Goal: Task Accomplishment & Management: Use online tool/utility

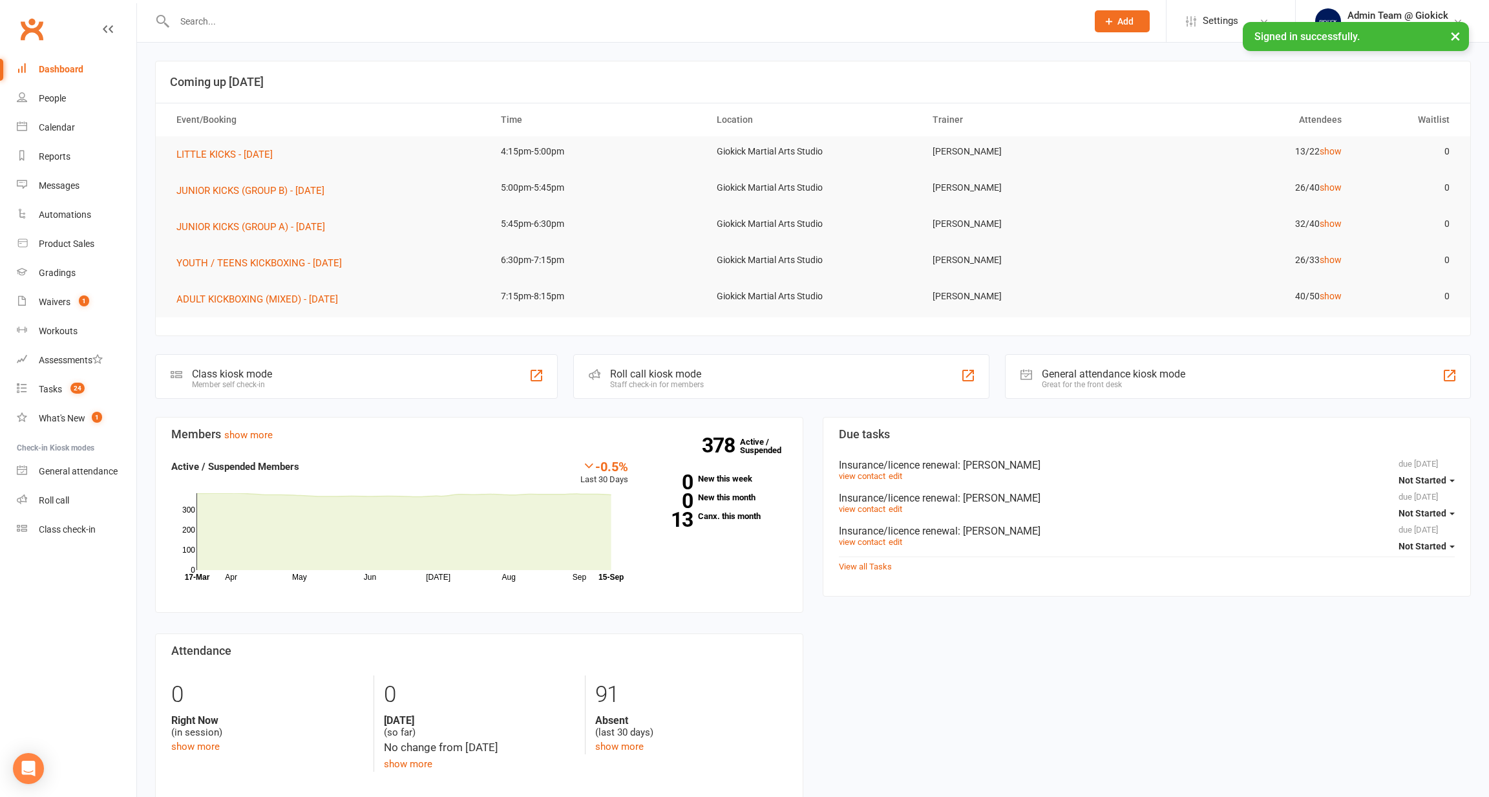
click at [722, 373] on div "Roll call kiosk mode Staff check-in for members" at bounding box center [781, 376] width 416 height 45
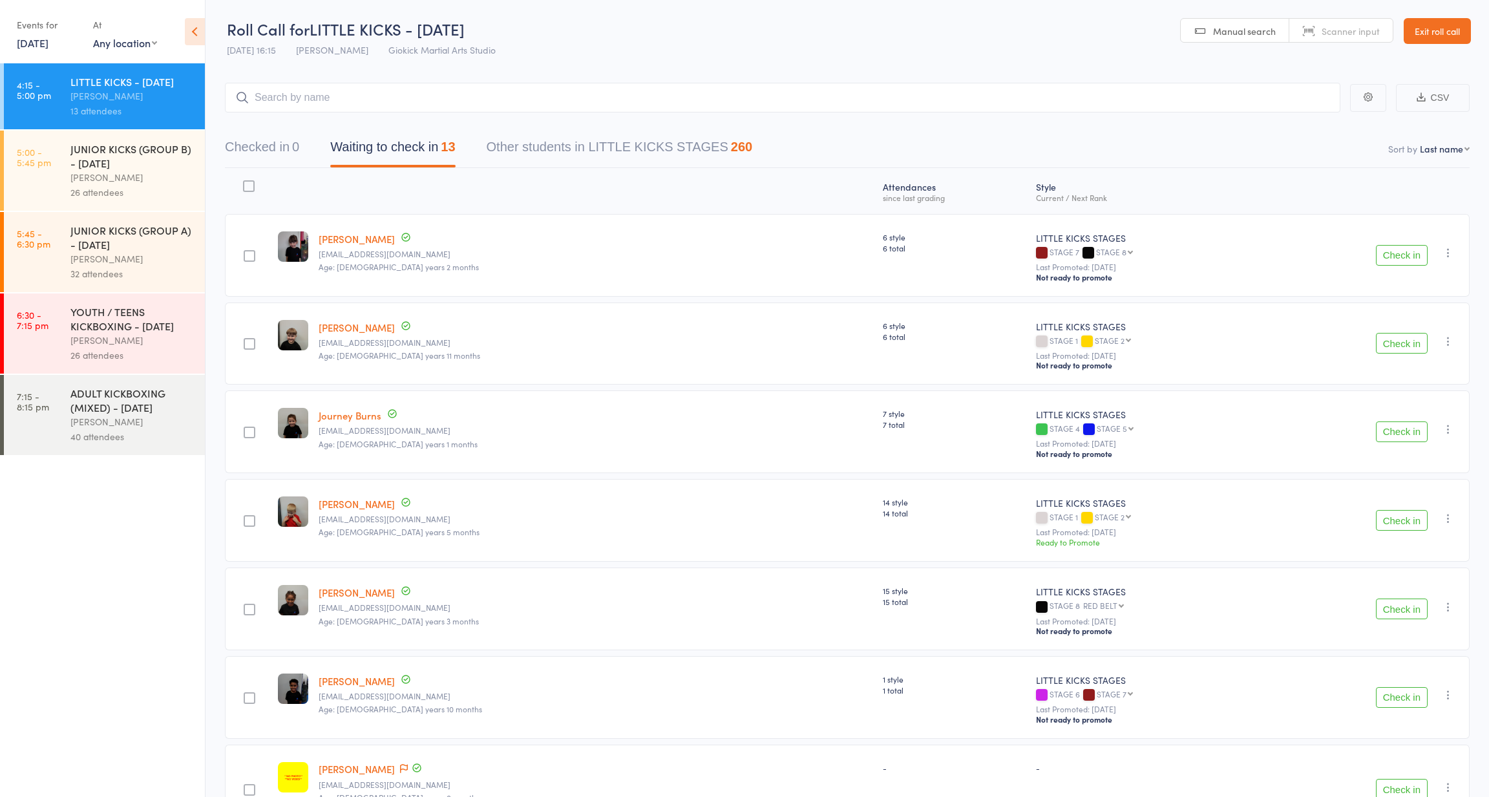
click at [271, 93] on input "search" at bounding box center [782, 98] width 1115 height 30
click at [547, 91] on input "search" at bounding box center [782, 98] width 1115 height 30
click at [288, 153] on button "Checked in 0" at bounding box center [262, 150] width 74 height 34
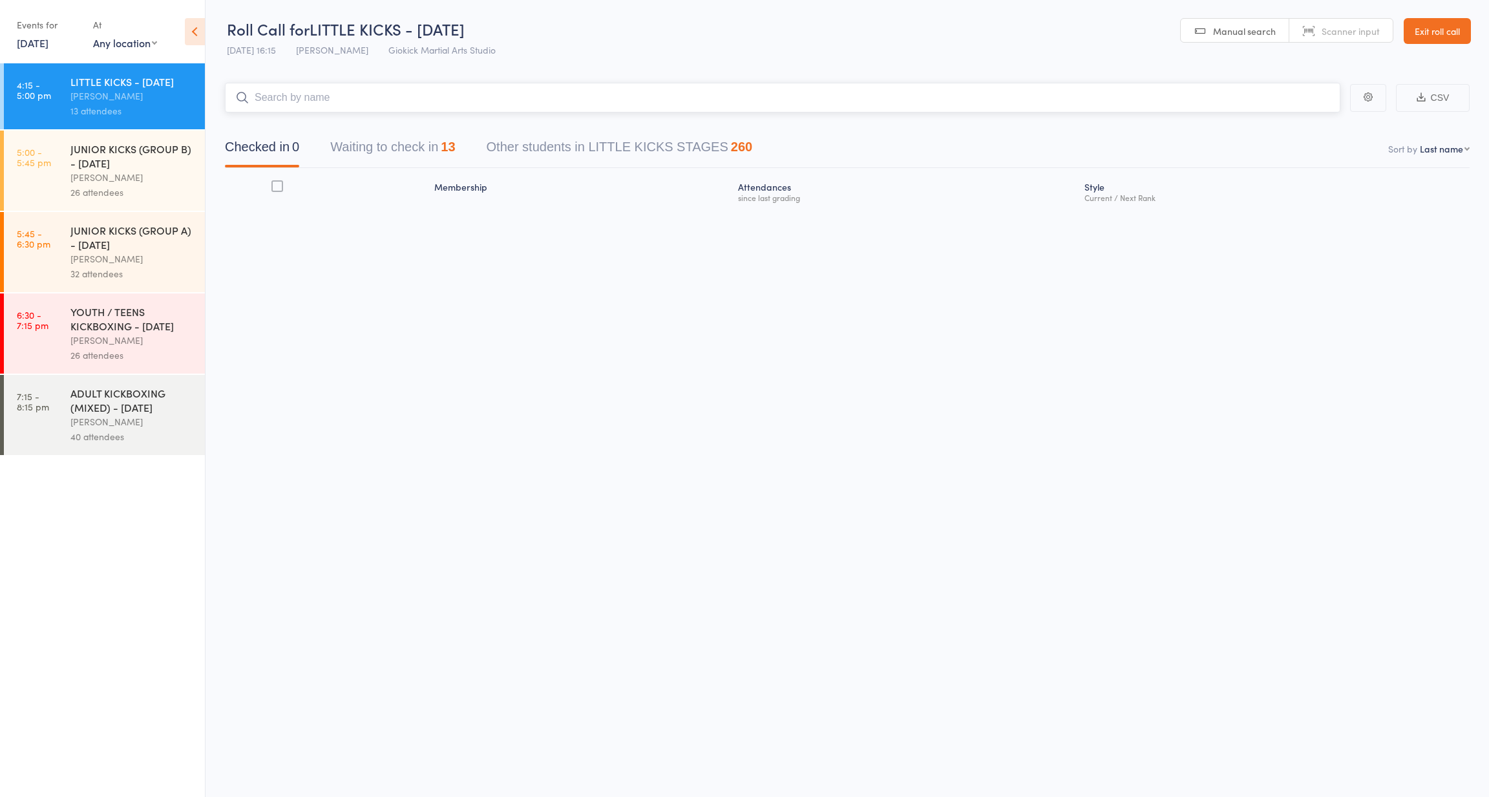
click at [392, 142] on button "Waiting to check in 13" at bounding box center [392, 150] width 125 height 34
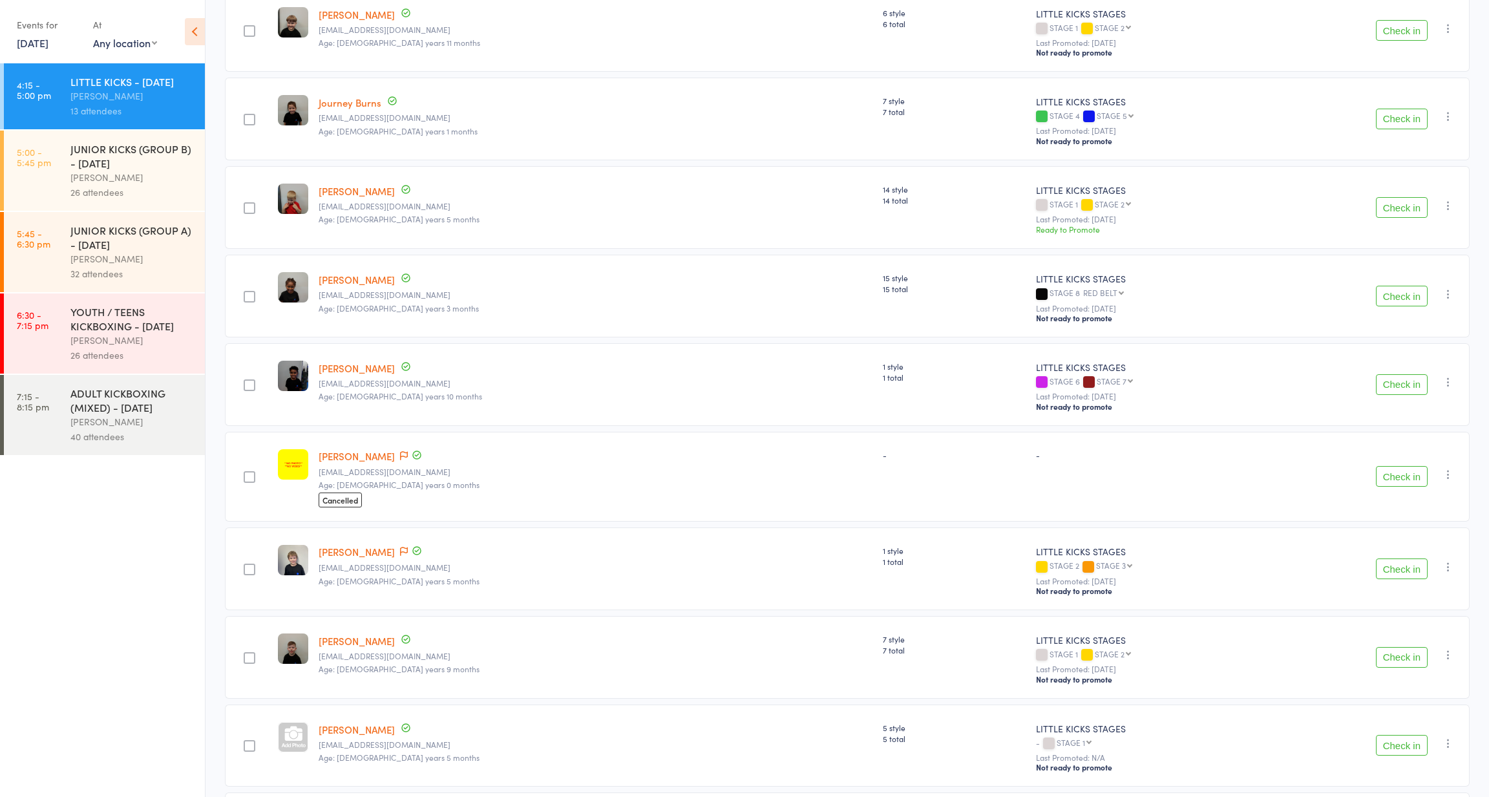
scroll to position [313, 0]
click at [1382, 471] on button "Check in" at bounding box center [1402, 476] width 52 height 21
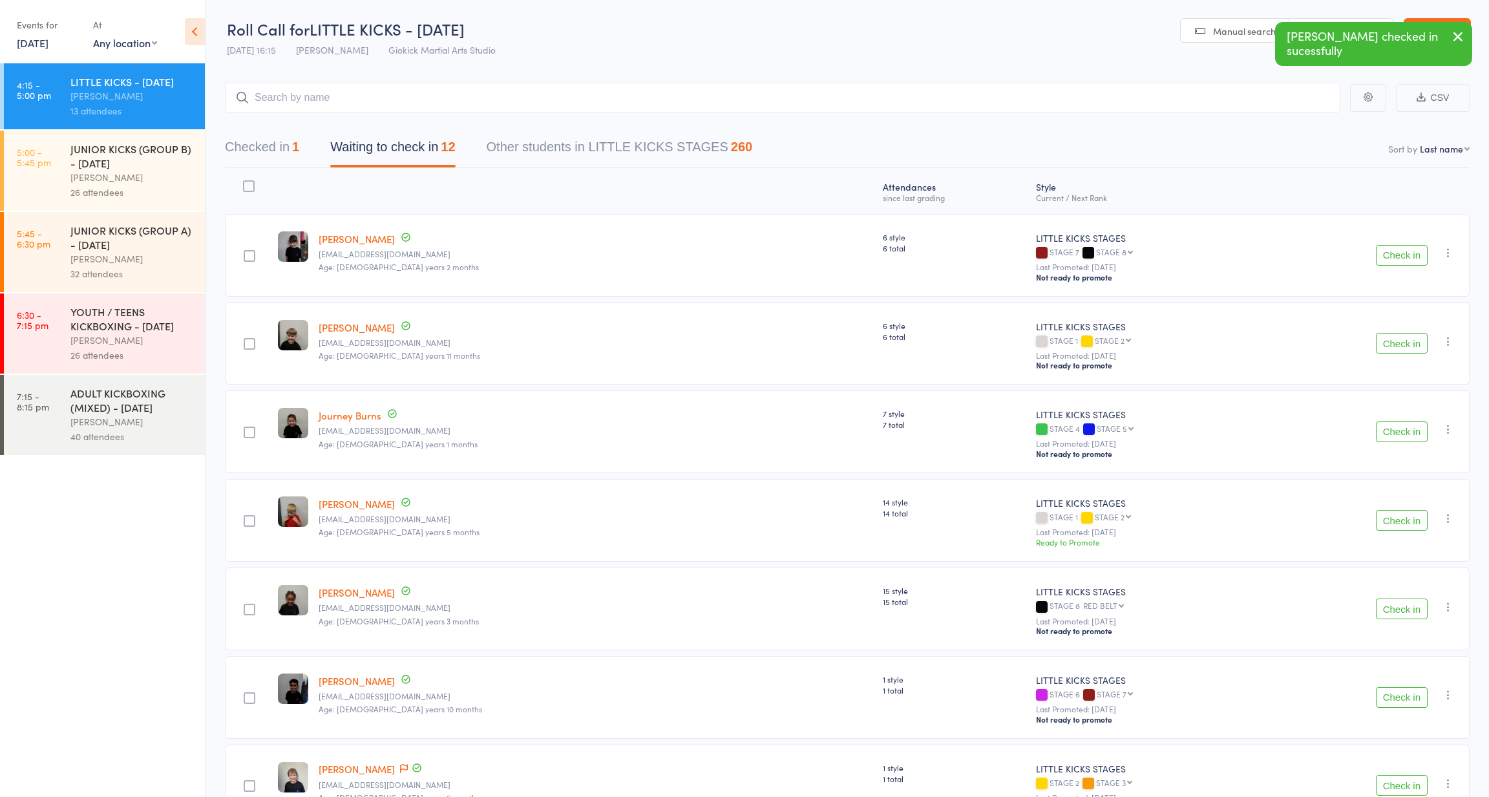
scroll to position [0, 0]
click at [469, 98] on input "search" at bounding box center [782, 98] width 1115 height 30
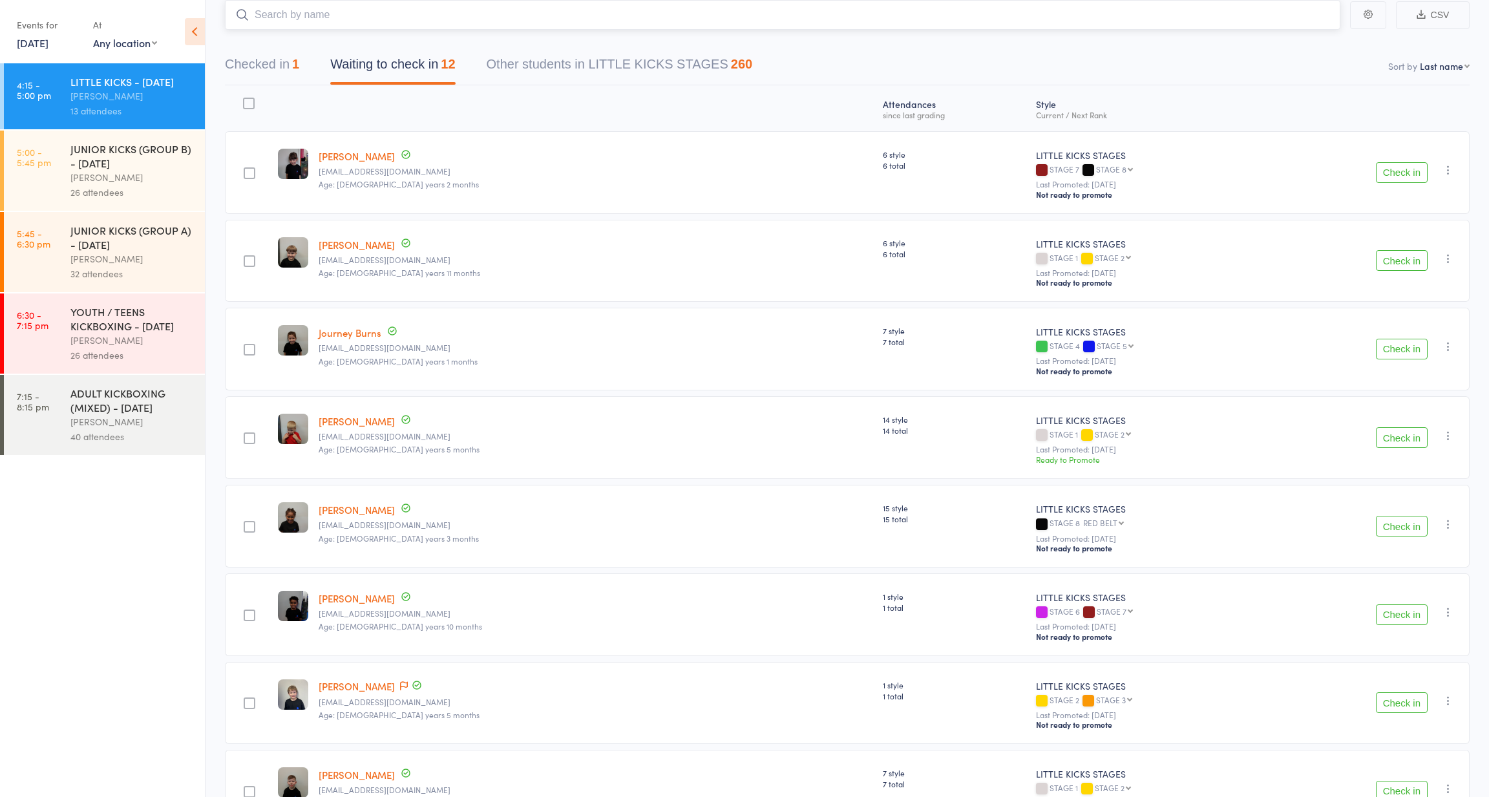
scroll to position [83, 0]
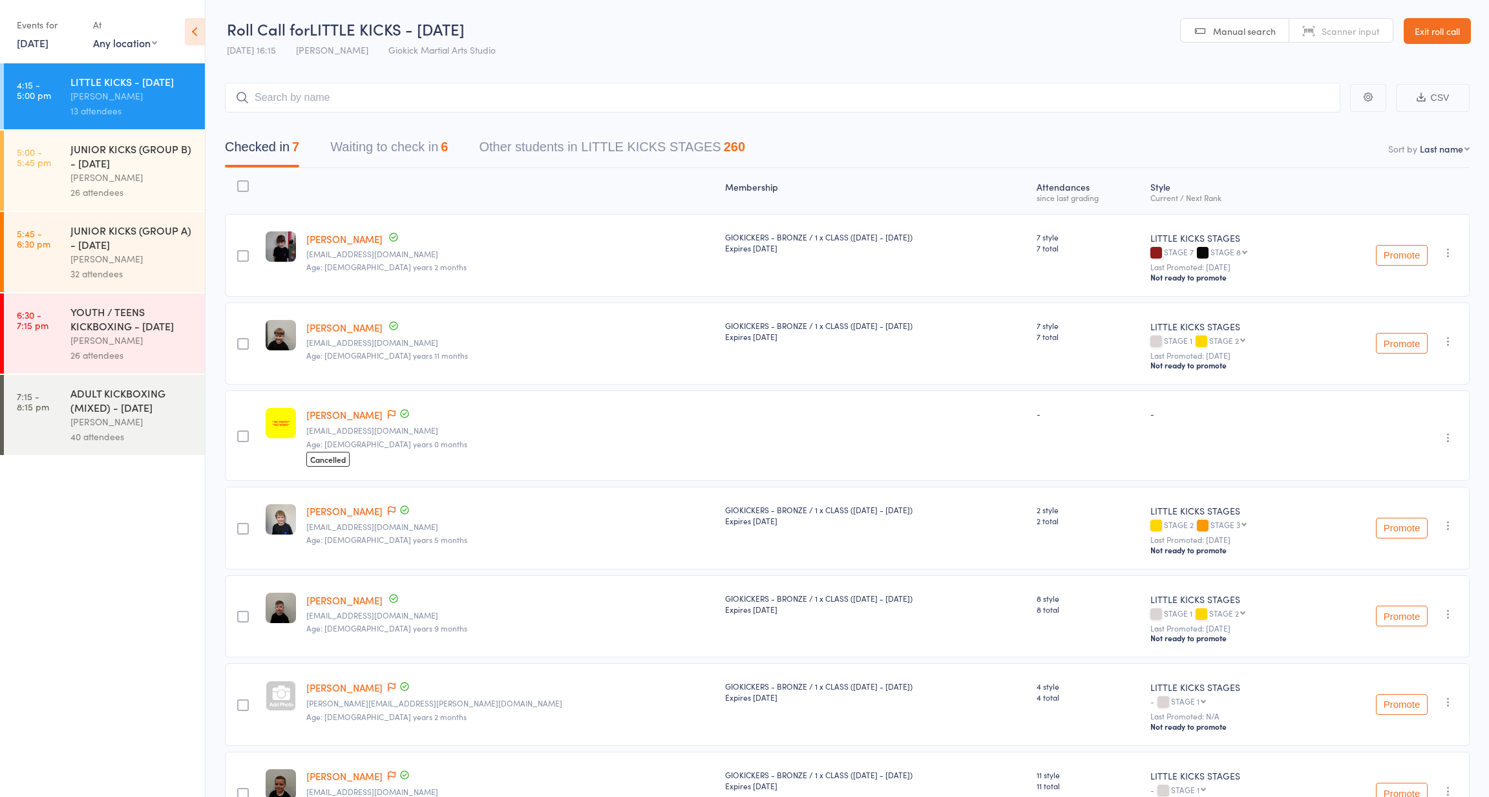
click at [380, 140] on button "Waiting to check in 6" at bounding box center [389, 150] width 118 height 34
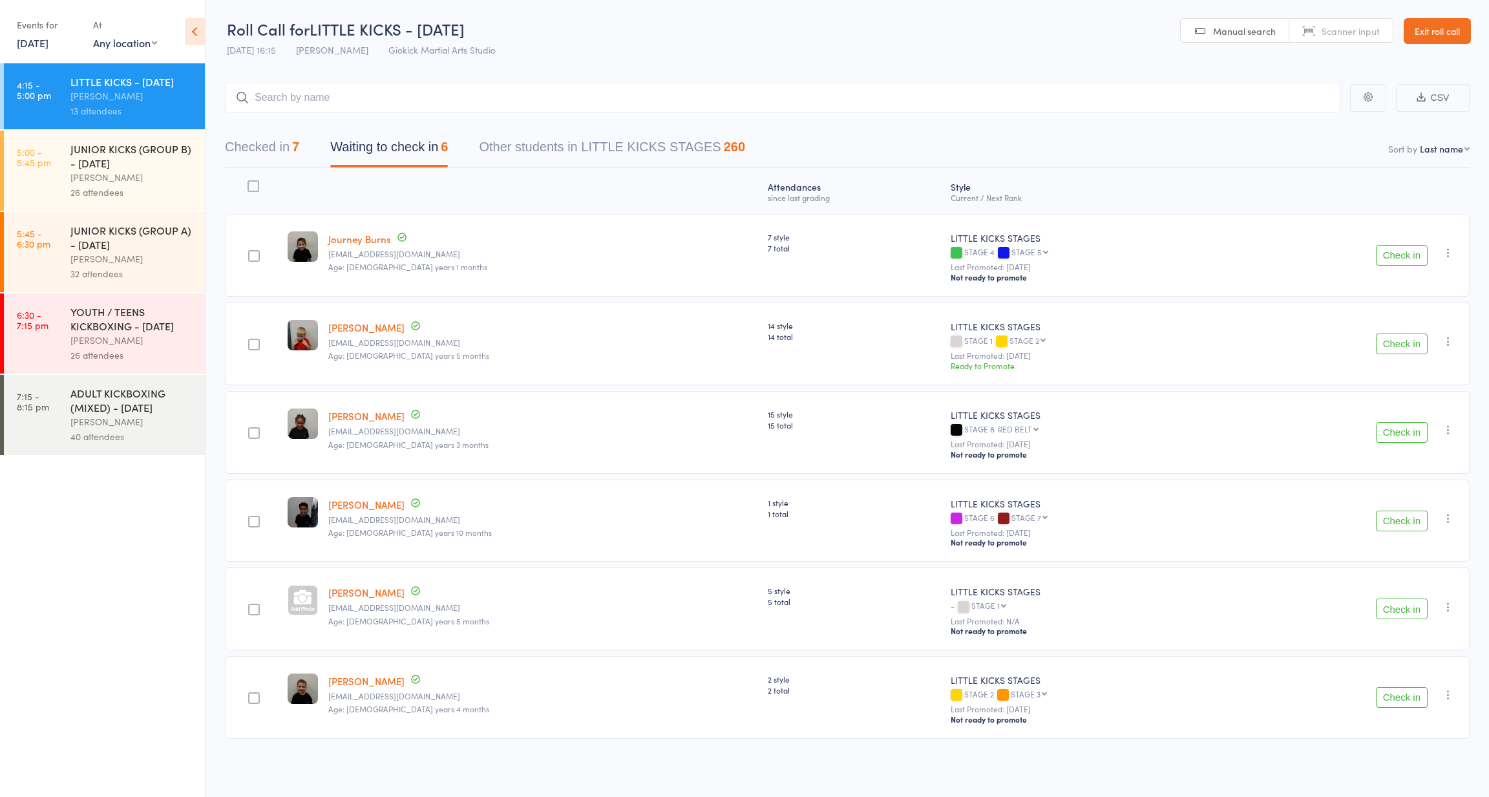
click at [365, 675] on link "[PERSON_NAME]" at bounding box center [366, 681] width 76 height 14
click at [1396, 688] on button "Check in" at bounding box center [1402, 697] width 52 height 21
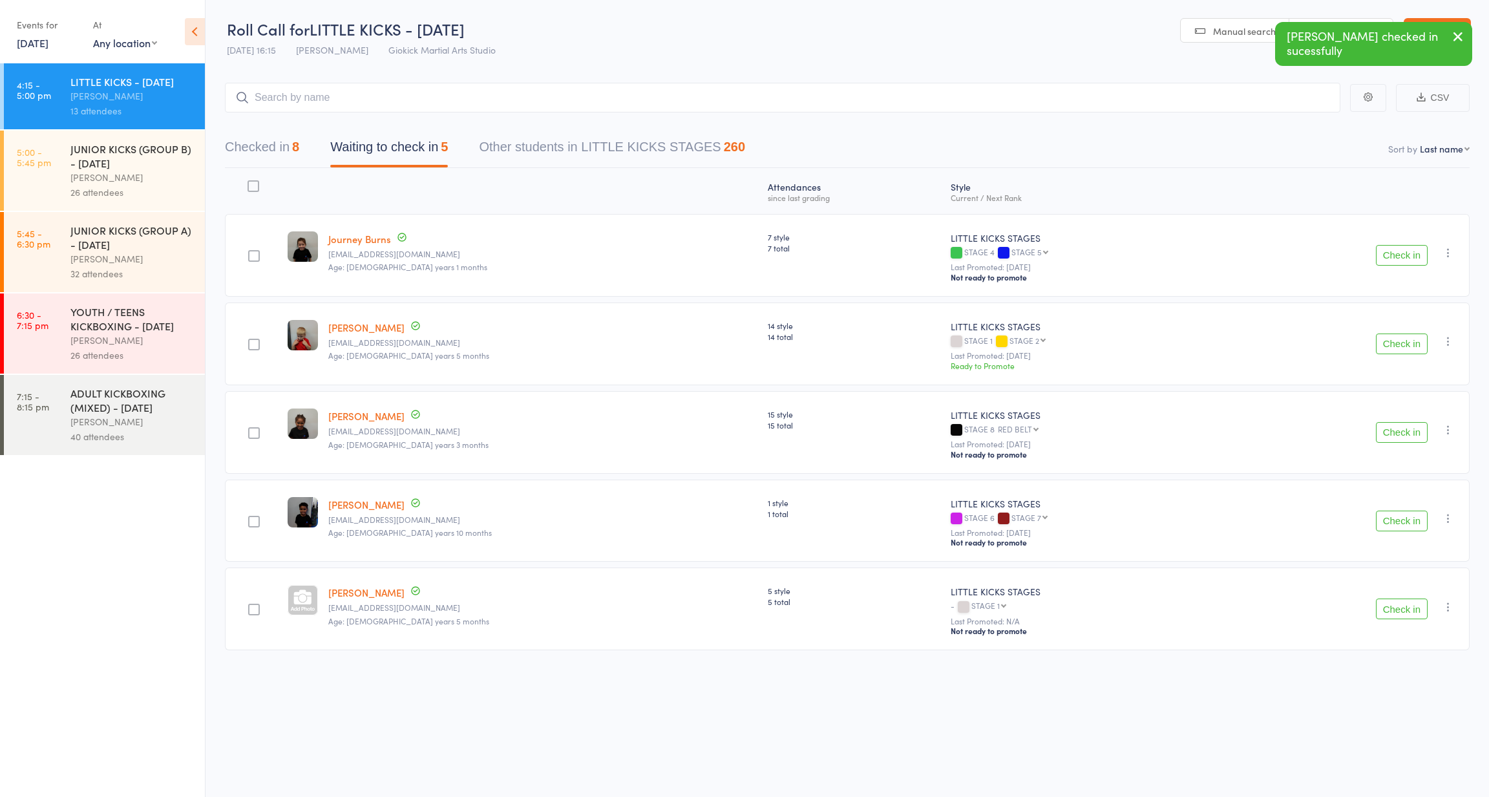
click at [1389, 342] on button "Check in" at bounding box center [1402, 343] width 52 height 21
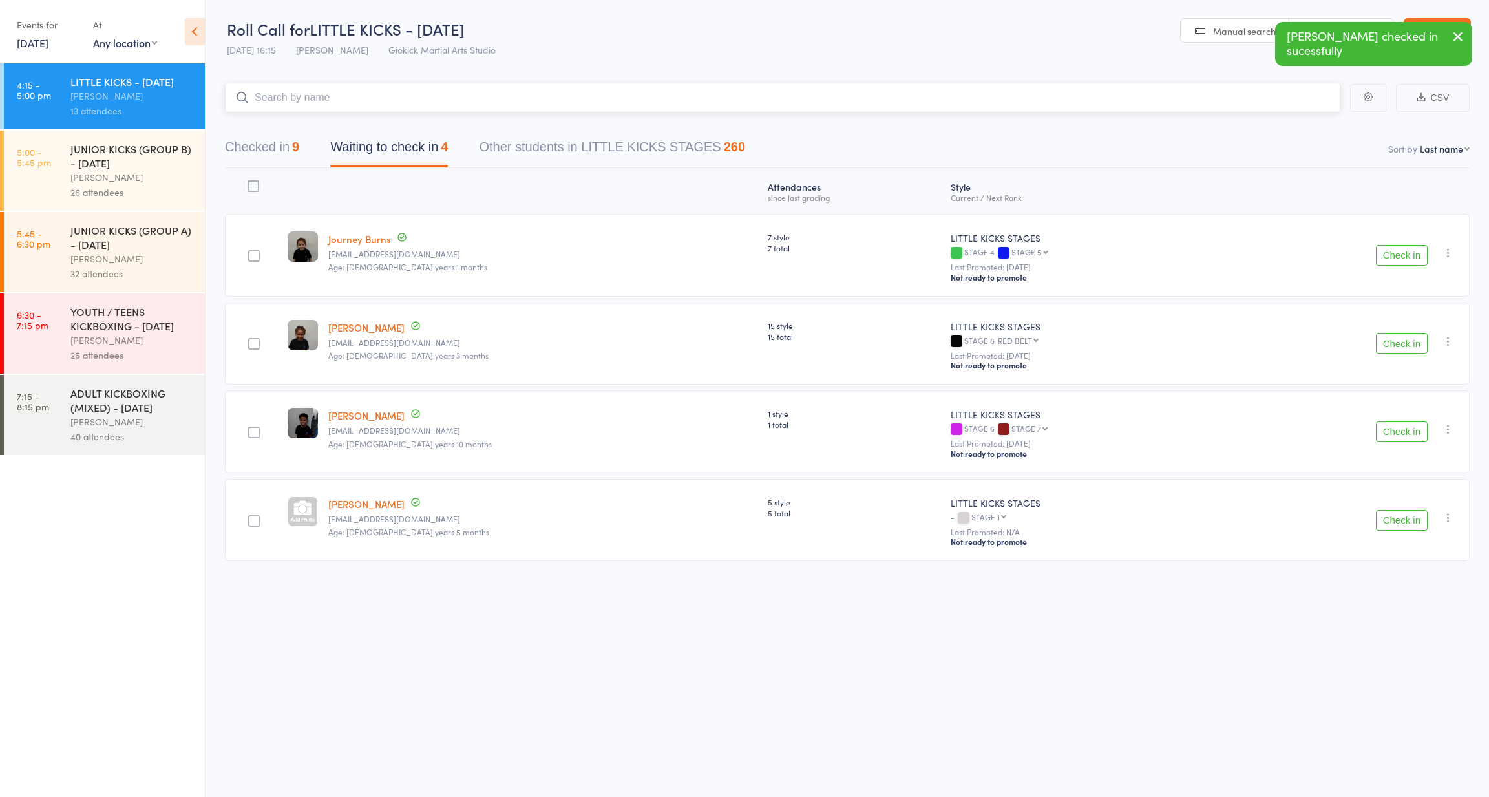
click at [313, 94] on input "search" at bounding box center [782, 98] width 1115 height 30
click at [288, 140] on button "Checked in 9" at bounding box center [262, 150] width 74 height 34
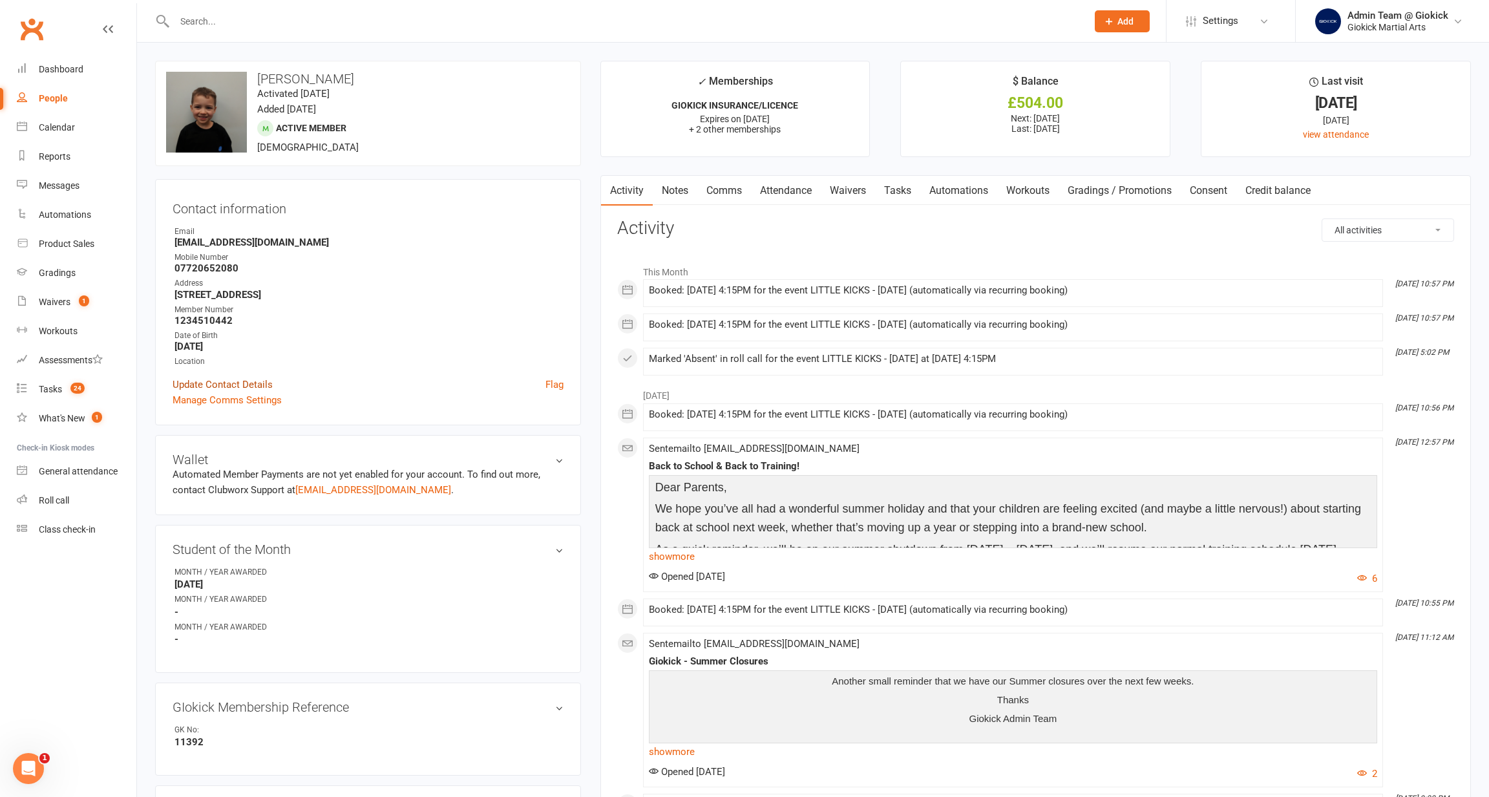
click at [203, 379] on link "Update Contact Details" at bounding box center [223, 385] width 100 height 16
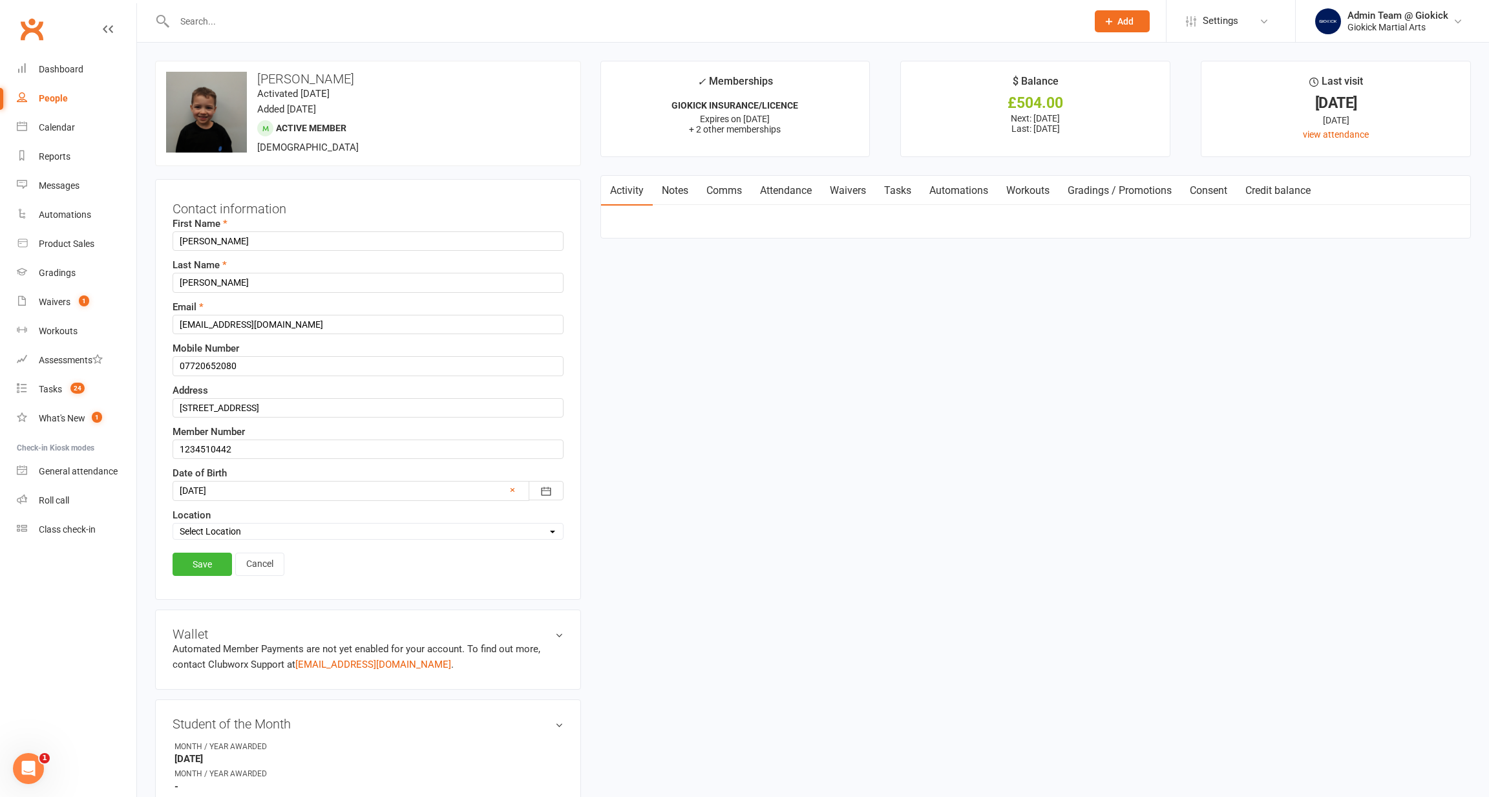
scroll to position [60, 0]
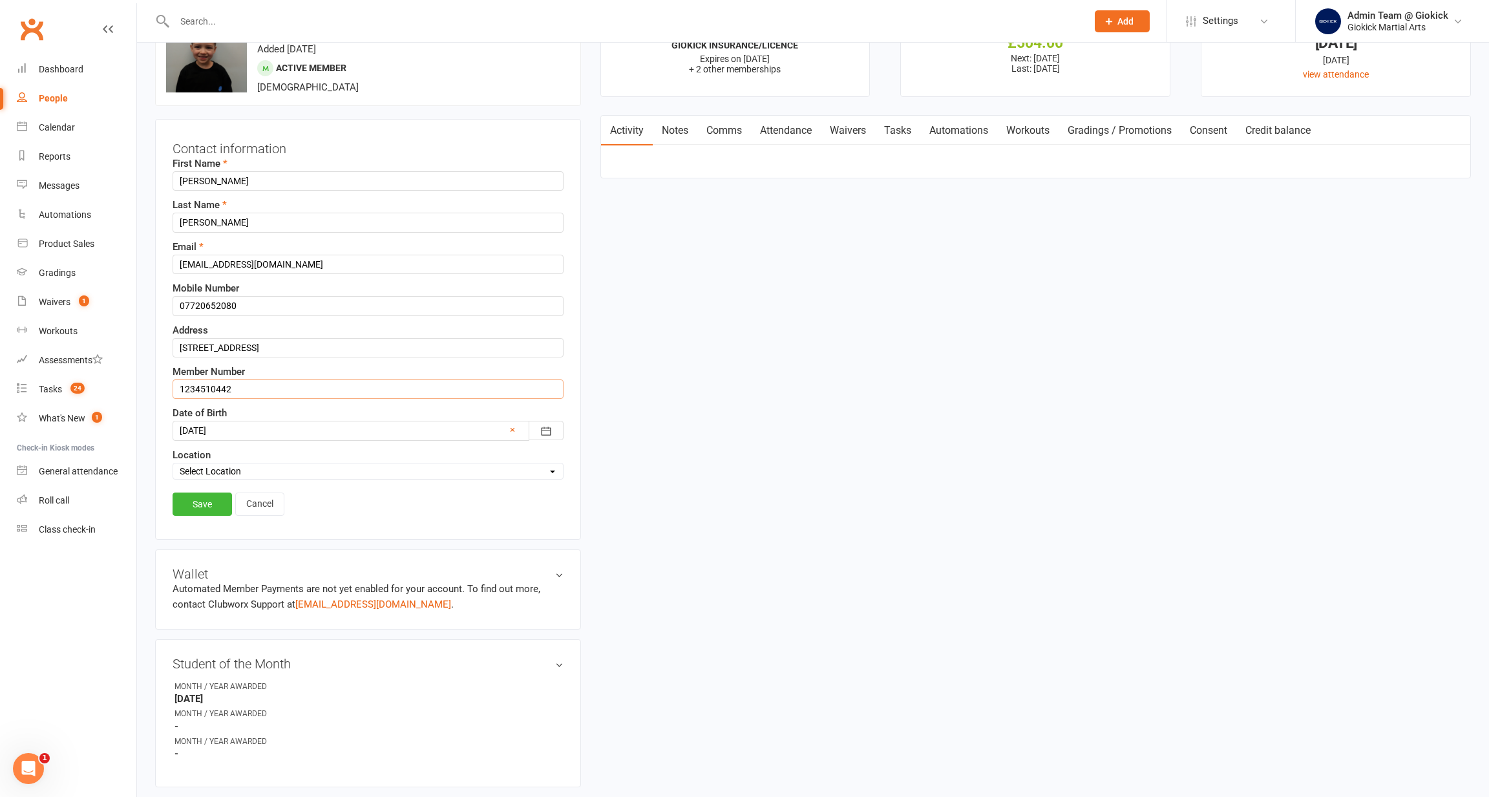
click at [242, 388] on input "1234510442" at bounding box center [368, 388] width 391 height 19
type input "1234510362"
click at [204, 505] on link "Save" at bounding box center [202, 503] width 59 height 23
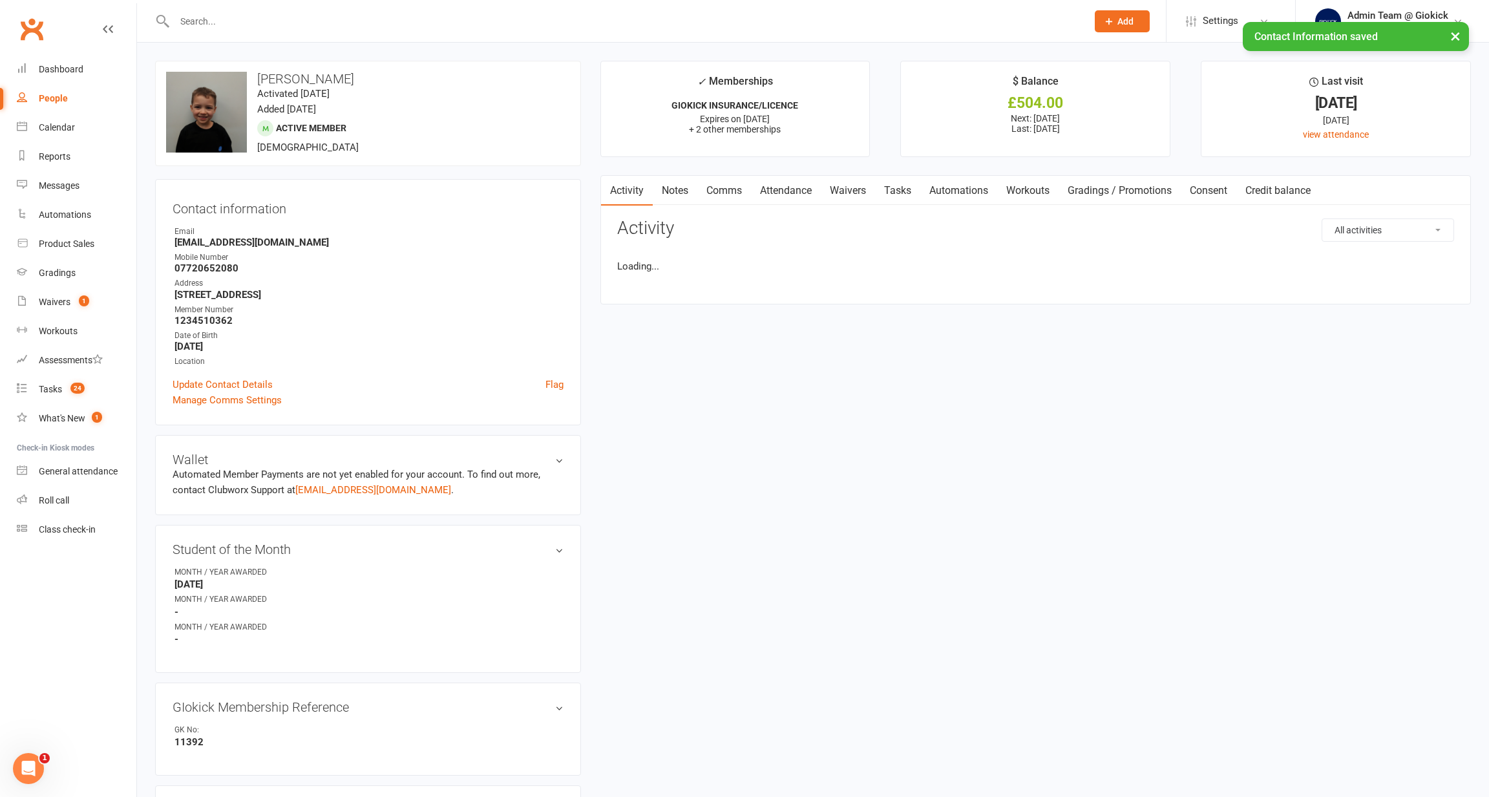
scroll to position [0, 0]
